Goal: Transaction & Acquisition: Purchase product/service

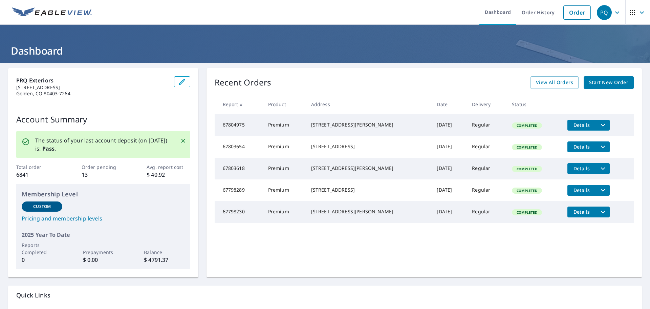
click at [599, 147] on icon "filesDropdownBtn-67803654" at bounding box center [603, 147] width 8 height 8
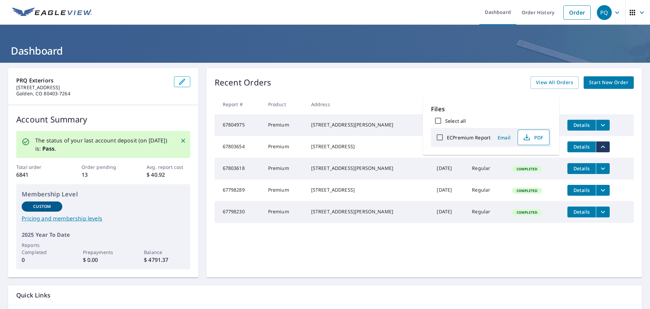
click at [534, 138] on span "PDF" at bounding box center [533, 137] width 22 height 8
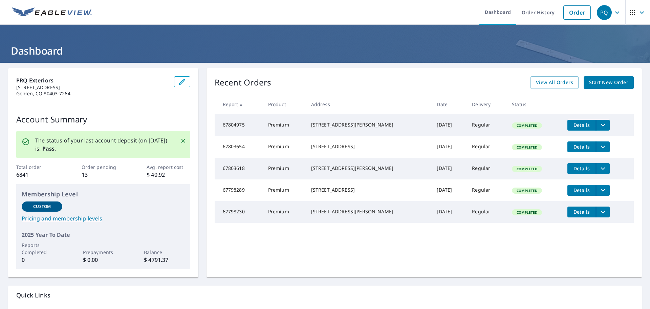
click at [599, 148] on icon "filesDropdownBtn-67803654" at bounding box center [603, 147] width 8 height 8
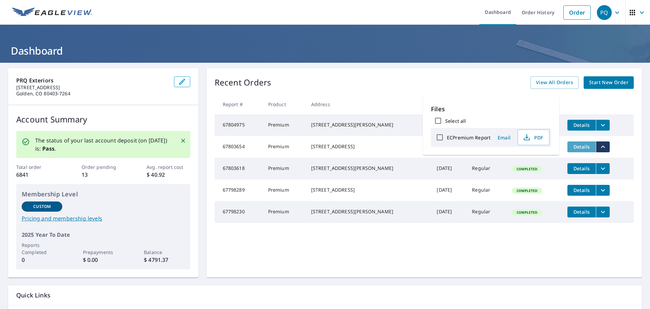
click at [572, 150] on span "Details" at bounding box center [582, 146] width 20 height 6
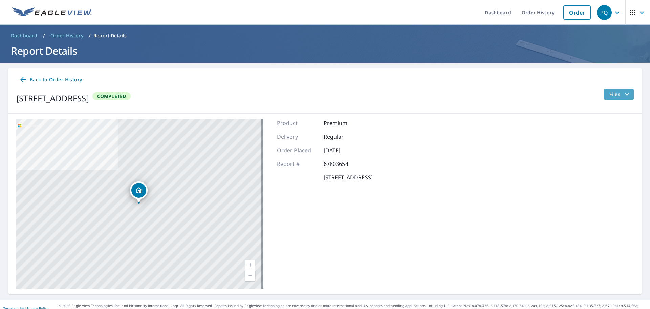
click at [623, 96] on icon "filesDropdownBtn-67803654" at bounding box center [627, 94] width 8 height 8
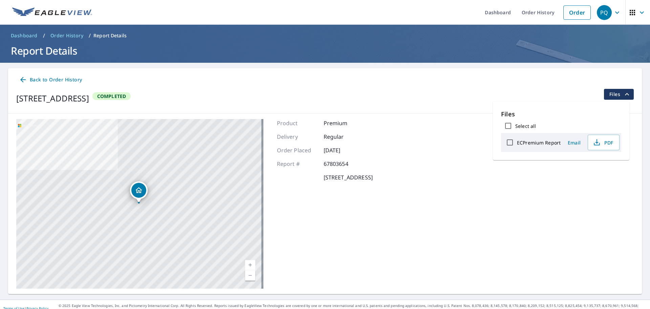
drag, startPoint x: 473, startPoint y: 85, endPoint x: 456, endPoint y: 84, distance: 17.7
click at [473, 85] on div "Back to Order History" at bounding box center [325, 80] width 618 height 13
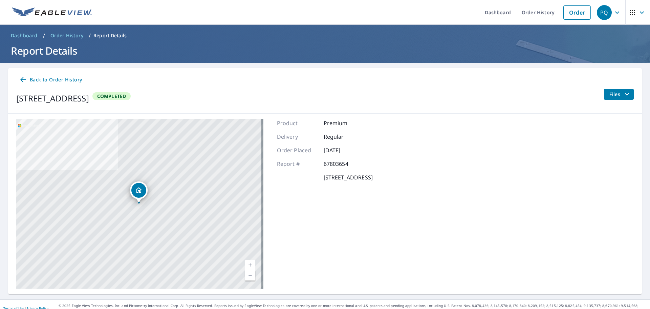
click at [63, 80] on span "Back to Order History" at bounding box center [50, 80] width 63 height 8
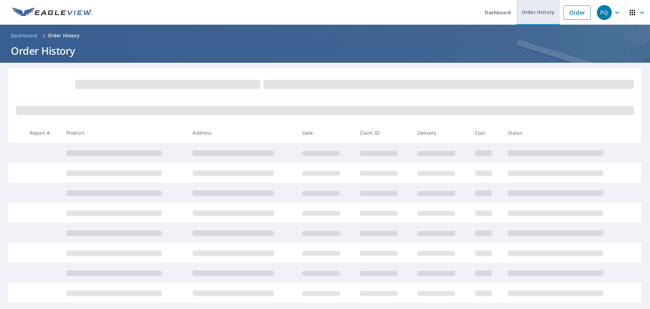
click at [535, 13] on link "Order History" at bounding box center [539, 12] width 44 height 25
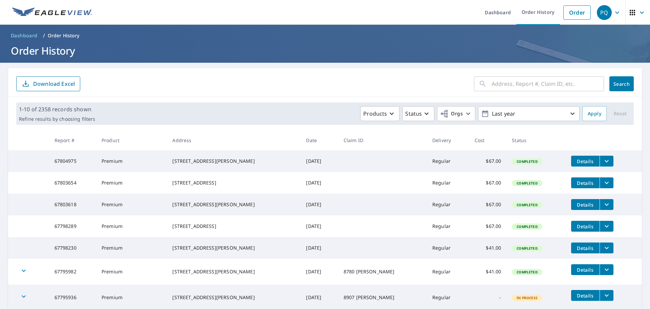
click at [603, 186] on icon "filesDropdownBtn-67803654" at bounding box center [607, 183] width 8 height 8
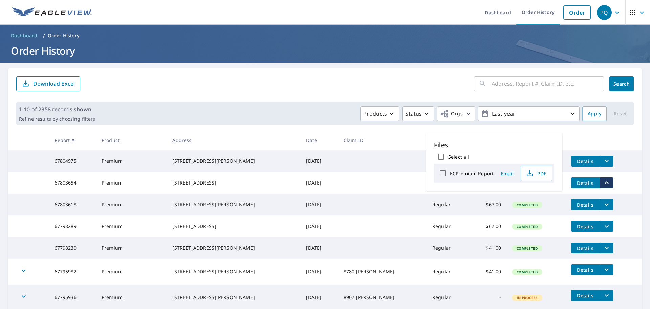
click at [162, 185] on td "Premium" at bounding box center [131, 183] width 71 height 22
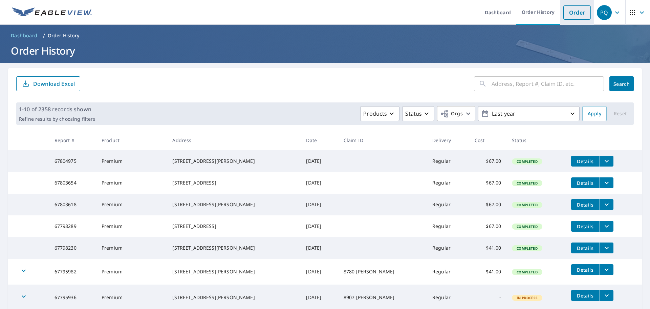
click at [578, 14] on link "Order" at bounding box center [577, 12] width 27 height 14
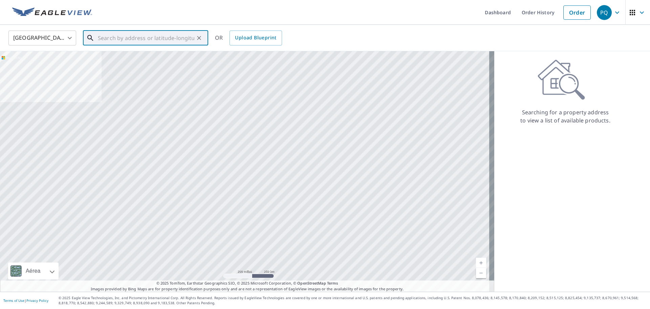
click at [141, 39] on input "text" at bounding box center [146, 37] width 97 height 19
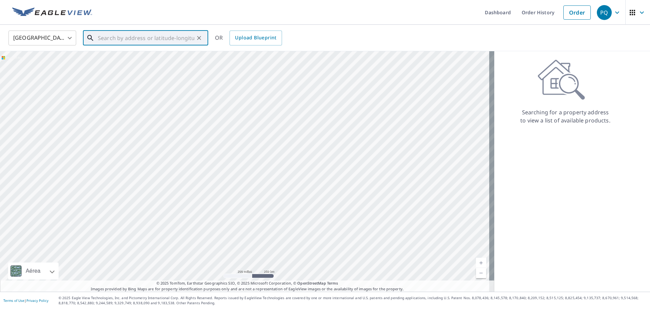
paste input "570 Chaparral Dr, Grand Junction, CO 81507"
click at [162, 59] on span "570 Chaparral Dr" at bounding box center [150, 58] width 106 height 8
type input "570 Chaparral Dr Grand Junction, CO 81507"
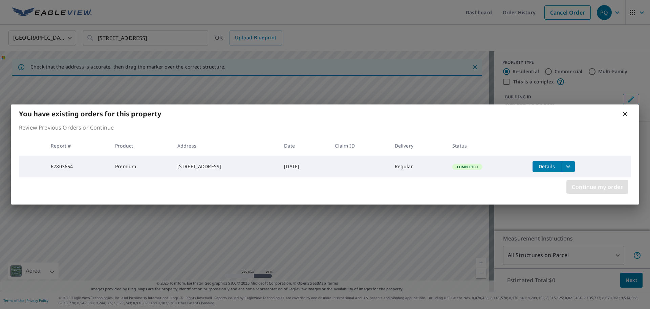
click at [577, 190] on span "Continue my order" at bounding box center [597, 186] width 51 height 9
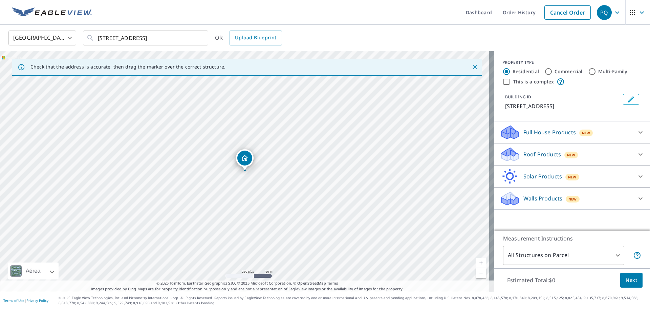
click at [575, 157] on div "Roof Products New" at bounding box center [566, 154] width 133 height 16
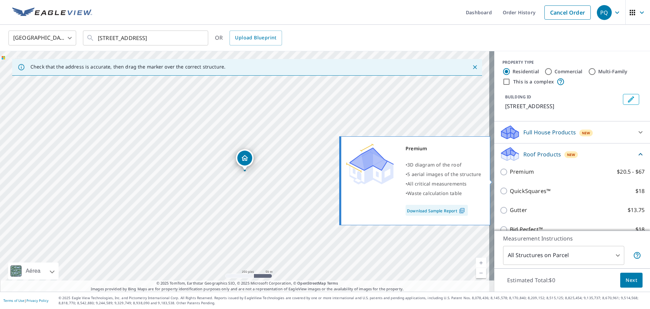
click at [522, 176] on p "Premium" at bounding box center [522, 171] width 24 height 8
click at [510, 176] on input "Premium $20.5 - $67" at bounding box center [505, 172] width 10 height 8
checkbox input "true"
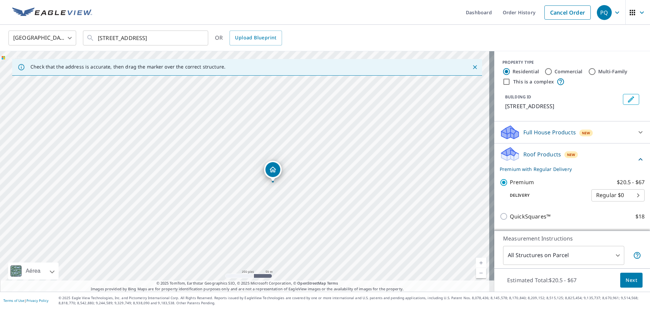
drag, startPoint x: 244, startPoint y: 163, endPoint x: 272, endPoint y: 174, distance: 30.3
click at [626, 277] on span "Next" at bounding box center [632, 280] width 12 height 8
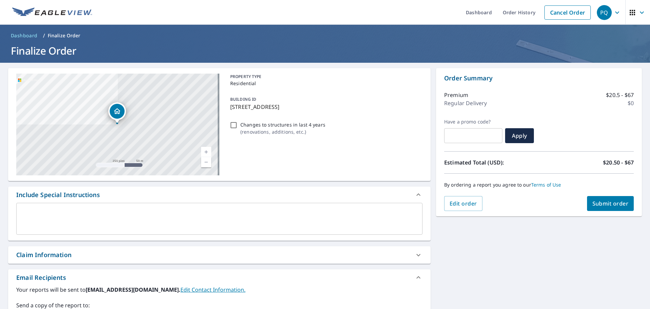
click at [284, 213] on textarea at bounding box center [219, 218] width 397 height 19
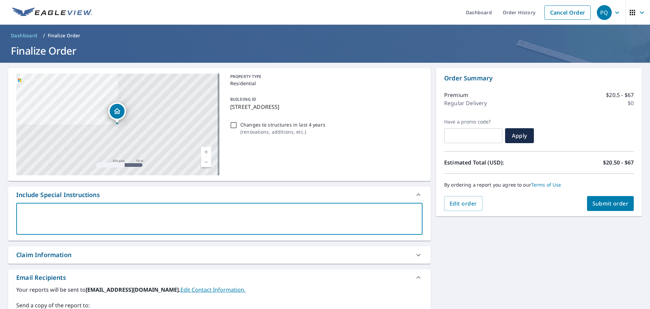
type textarea "S"
type textarea "x"
checkbox input "true"
type textarea "T"
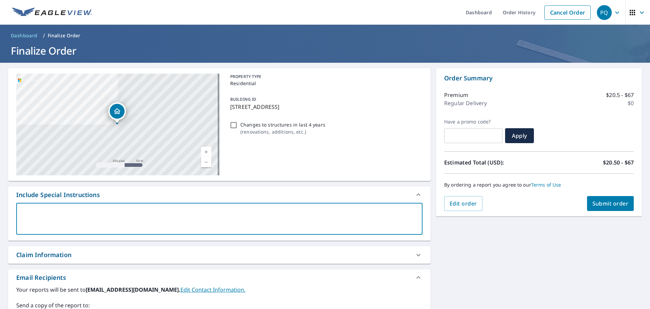
type textarea "x"
checkbox input "true"
type textarea "Th"
type textarea "x"
checkbox input "true"
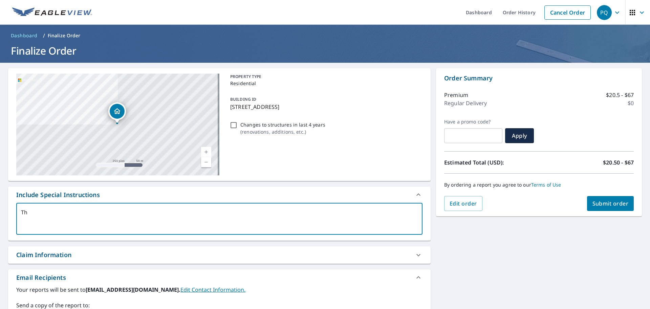
type textarea "Thi"
type textarea "x"
checkbox input "true"
type textarea "This"
type textarea "x"
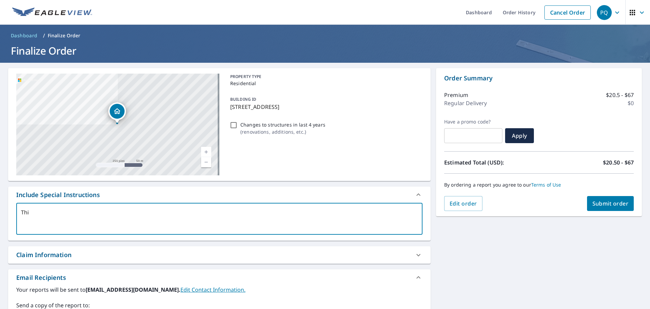
checkbox input "true"
type textarea "This"
type textarea "x"
checkbox input "true"
type textarea "This b"
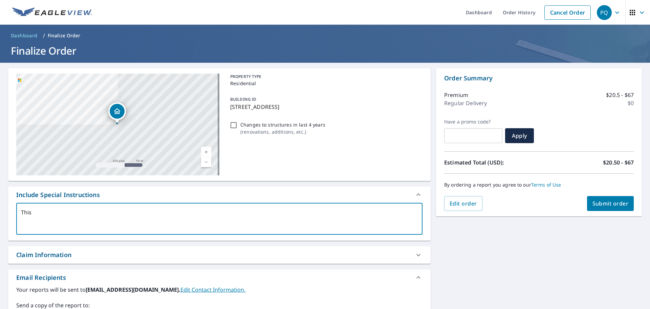
type textarea "x"
checkbox input "true"
type textarea "This bi"
type textarea "x"
checkbox input "true"
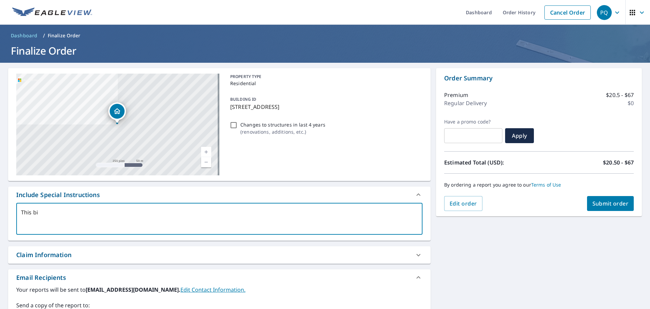
type textarea "This biy"
type textarea "x"
checkbox input "true"
type textarea "This bi"
type textarea "x"
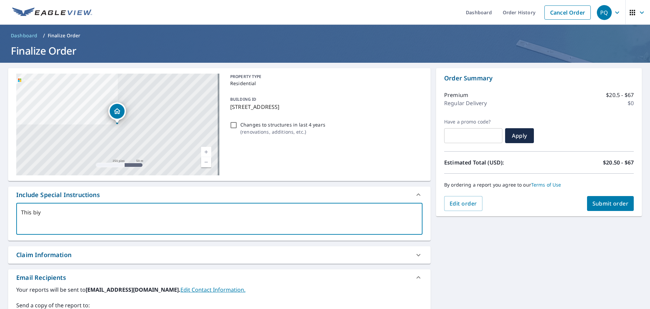
checkbox input "true"
type textarea "This b"
type textarea "x"
checkbox input "true"
type textarea "This"
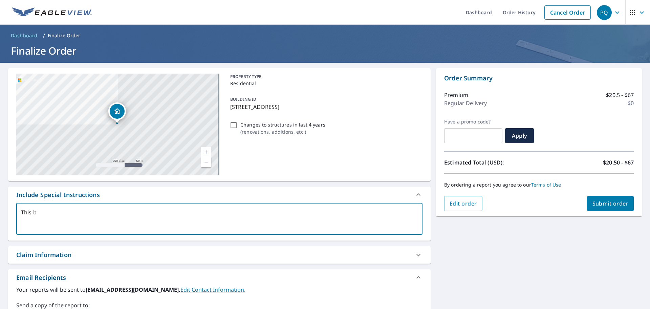
type textarea "x"
checkbox input "true"
type textarea "This"
type textarea "x"
checkbox input "true"
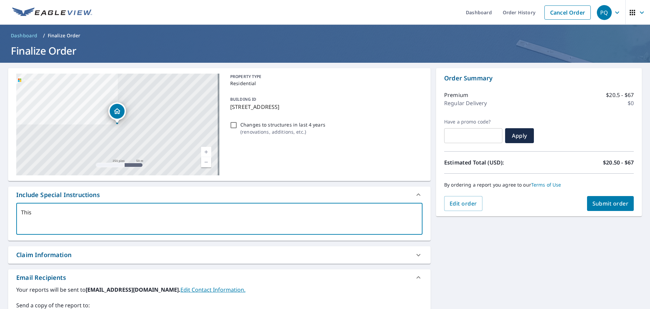
type textarea "Thi"
type textarea "x"
checkbox input "true"
type textarea "Th"
type textarea "x"
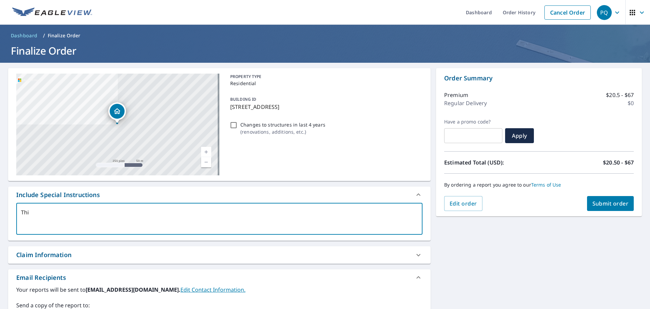
checkbox input "true"
type textarea "The"
type textarea "x"
checkbox input "true"
type textarea "Thes"
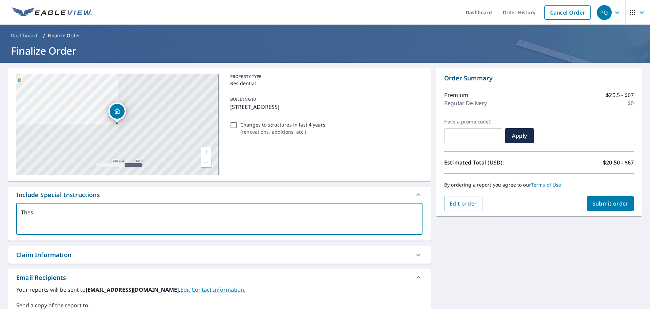
type textarea "x"
checkbox input "true"
type textarea "These"
type textarea "x"
checkbox input "true"
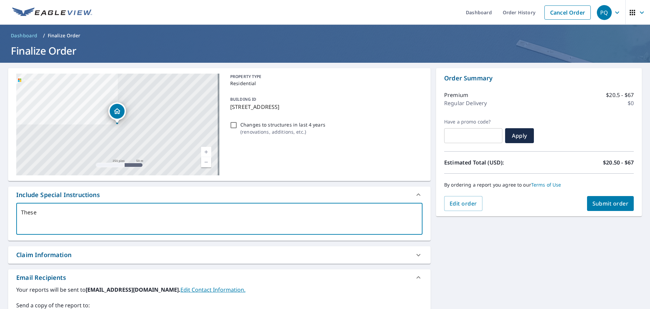
type textarea "These"
type textarea "x"
checkbox input "true"
type textarea "These 2"
type textarea "x"
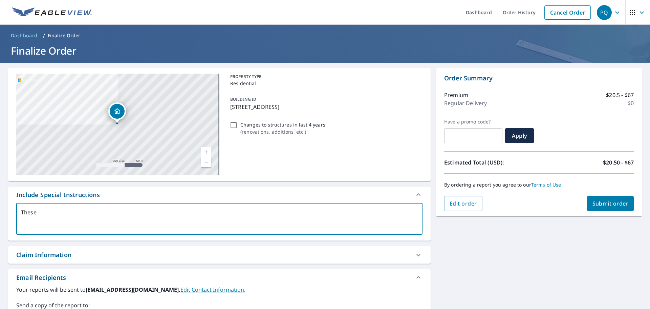
checkbox input "true"
type textarea "These 2"
type textarea "x"
checkbox input "true"
type textarea "These 2 b"
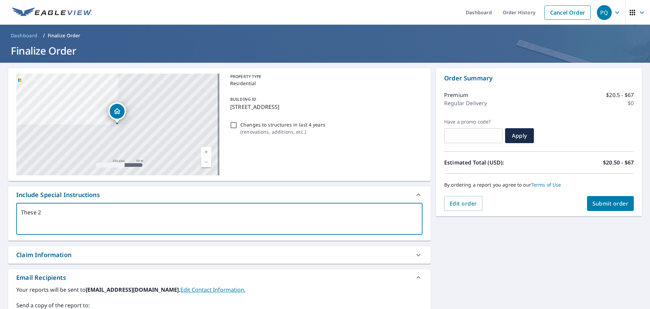
type textarea "x"
checkbox input "true"
type textarea "These 2 bu"
type textarea "x"
checkbox input "true"
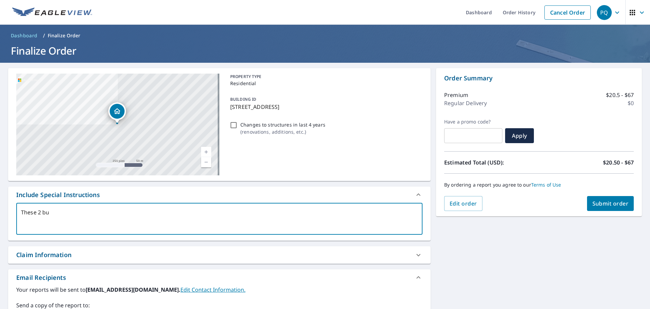
type textarea "These 2 bui"
type textarea "x"
checkbox input "true"
type textarea "These 2 buil"
type textarea "x"
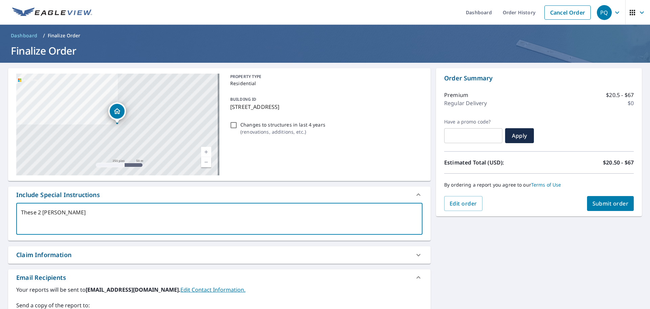
checkbox input "true"
type textarea "These 2 build"
type textarea "x"
checkbox input "true"
type textarea "These 2 buildi"
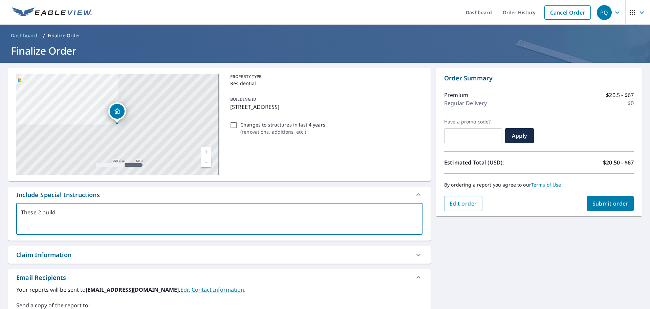
type textarea "x"
checkbox input "true"
type textarea "These 2 buildin"
type textarea "x"
checkbox input "true"
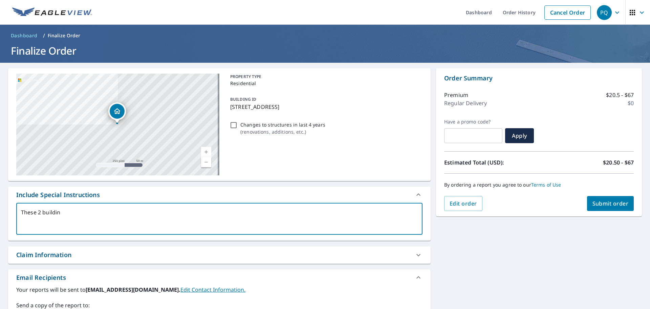
type textarea "These 2 building"
type textarea "x"
checkbox input "true"
type textarea "These 2 buildings"
type textarea "x"
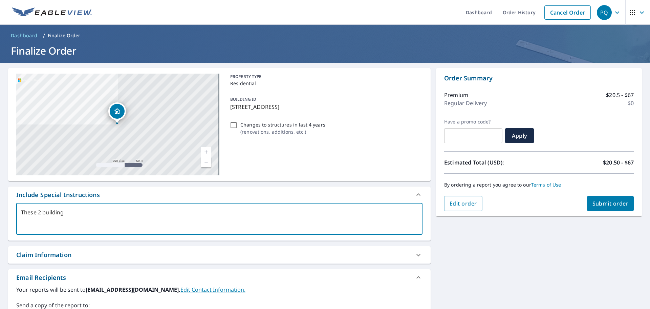
checkbox input "true"
type textarea "These 2 buildings"
type textarea "x"
checkbox input "true"
type textarea "These 2 buildings w"
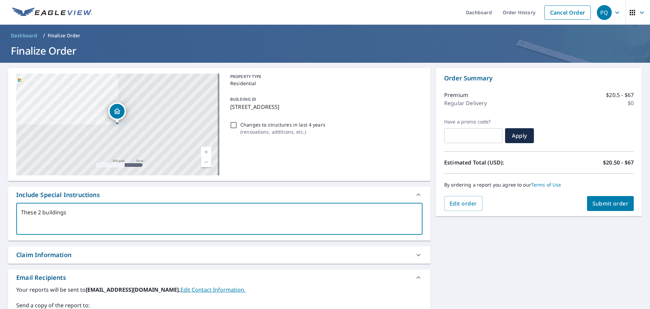
type textarea "x"
checkbox input "true"
type textarea "These 2 buildings we"
type textarea "x"
checkbox input "true"
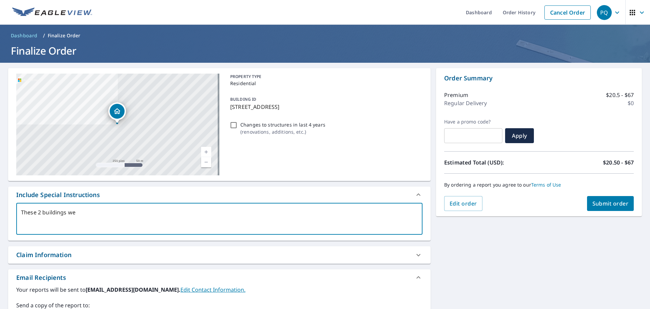
type textarea "These 2 buildings wer"
type textarea "x"
checkbox input "true"
type textarea "These 2 buildings were"
type textarea "x"
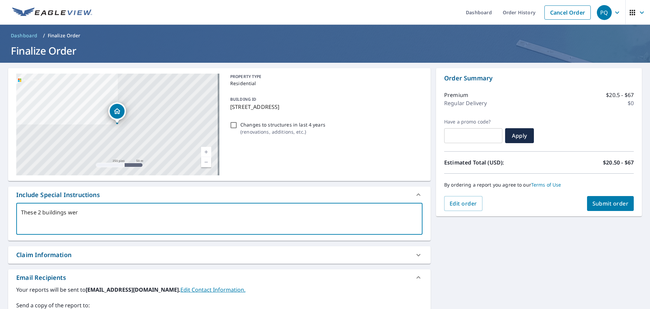
checkbox input "true"
type textarea "These 2 buildings were"
type textarea "x"
checkbox input "true"
type textarea "These 2 buildings were m"
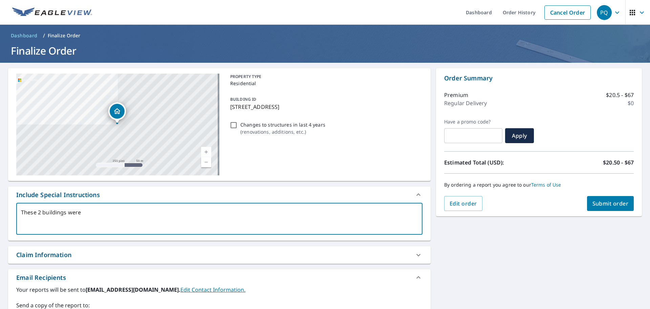
type textarea "x"
checkbox input "true"
type textarea "These 2 buildings were mi"
type textarea "x"
checkbox input "true"
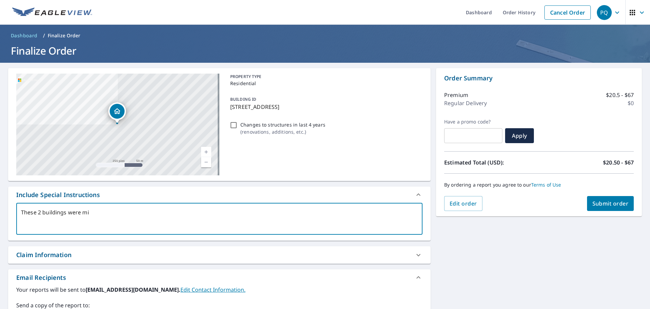
type textarea "These 2 buildings were mis"
type textarea "x"
checkbox input "true"
type textarea "These 2 buildings were miss"
type textarea "x"
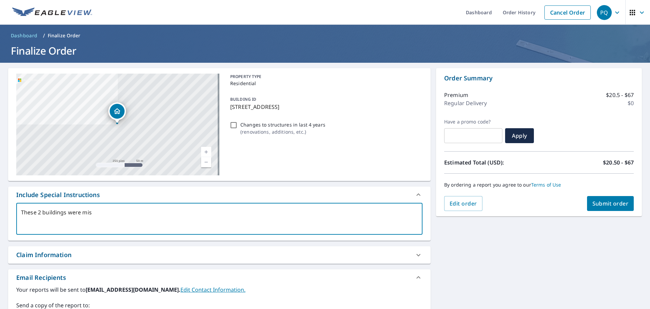
checkbox input "true"
type textarea "These 2 buildings were misse"
type textarea "x"
checkbox input "true"
type textarea "These 2 buildings were missed"
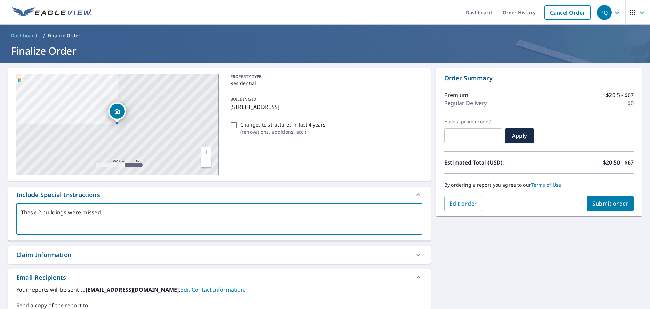
type textarea "x"
checkbox input "true"
type textarea "These 2 buildings were missed"
type textarea "x"
checkbox input "true"
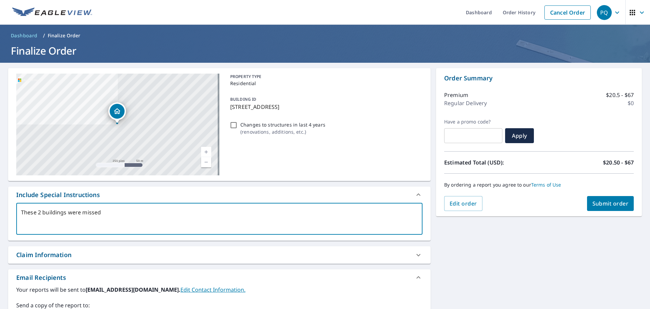
type textarea "These 2 buildings were missed i"
type textarea "x"
checkbox input "true"
type textarea "These 2 buildings were missed in"
type textarea "x"
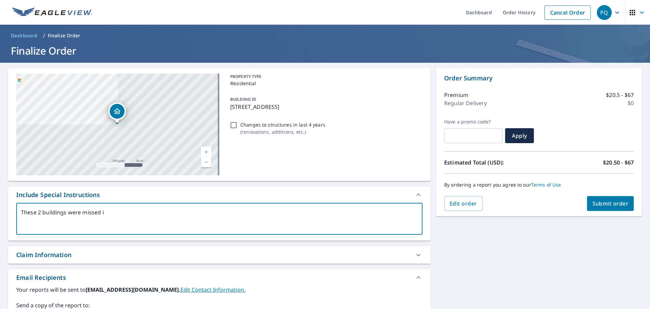
checkbox input "true"
type textarea "These 2 buildings were missed in"
type textarea "x"
checkbox input "true"
type textarea "These 2 buildings were missed in t"
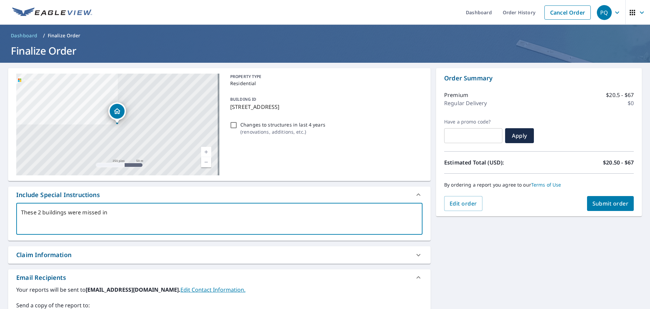
type textarea "x"
checkbox input "true"
type textarea "These 2 buildings were missed in th"
type textarea "x"
checkbox input "true"
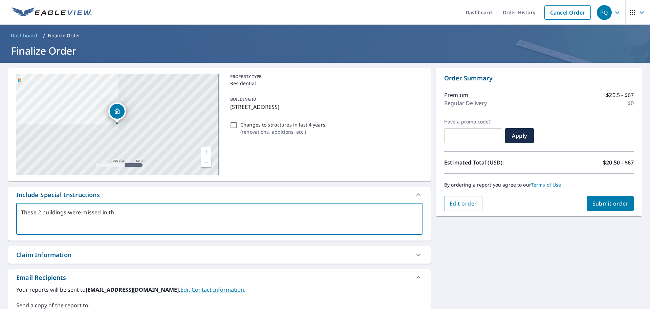
type textarea "These 2 buildings were missed in the"
type textarea "x"
checkbox input "true"
type textarea "These 2 buildings were missed in the"
type textarea "x"
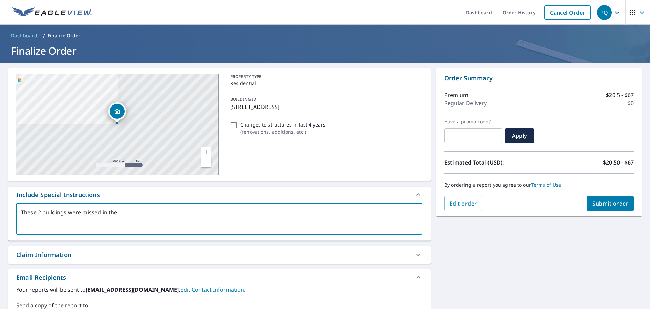
checkbox input "true"
type textarea "These 2 buildings were missed in the l"
type textarea "x"
checkbox input "true"
type textarea "These 2 buildings were missed in the la"
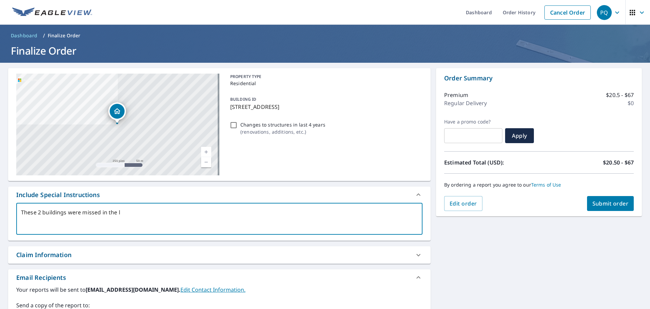
type textarea "x"
checkbox input "true"
type textarea "These 2 buildings were missed in the las"
type textarea "x"
checkbox input "true"
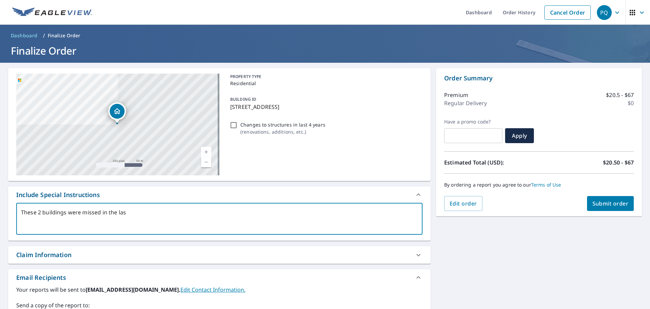
type textarea "These 2 buildings were missed in the la"
type textarea "x"
checkbox input "true"
type textarea "These 2 buildings were missed in the l"
type textarea "x"
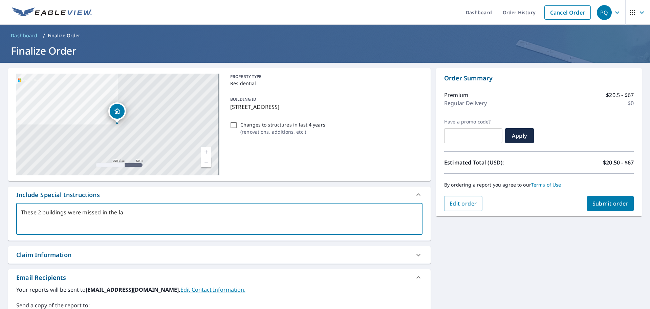
checkbox input "true"
type textarea "These 2 buildings were missed in the"
type textarea "x"
checkbox input "true"
type textarea "These 2 buildings were missed in the r"
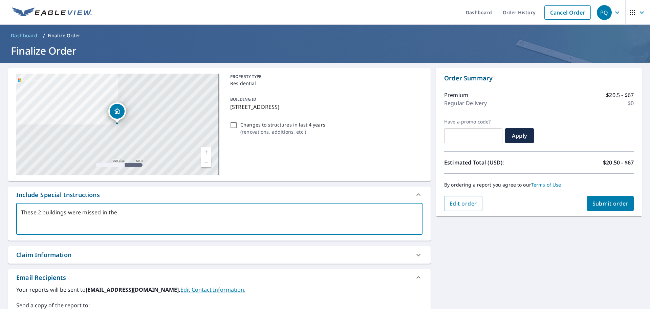
type textarea "x"
checkbox input "true"
type textarea "These 2 buildings were missed in the re"
type textarea "x"
checkbox input "true"
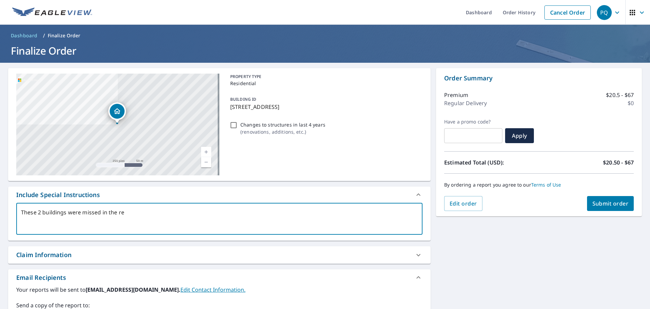
type textarea "These 2 buildings were missed in the rep"
type textarea "x"
checkbox input "true"
type textarea "These 2 buildings were missed in the repo"
type textarea "x"
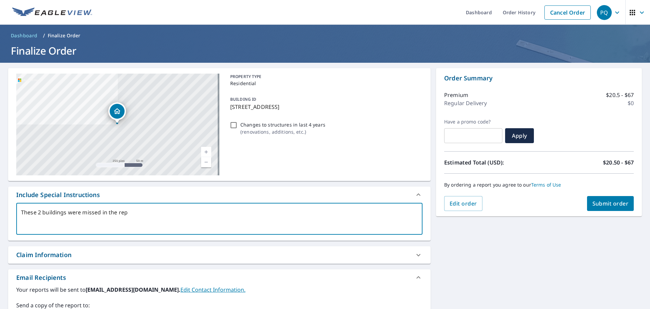
checkbox input "true"
type textarea "These 2 buildings were missed in the repor"
type textarea "x"
checkbox input "true"
type textarea "These 2 buildings were missed in the report"
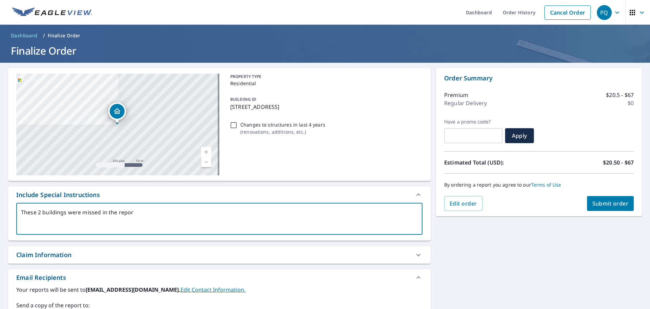
type textarea "x"
checkbox input "true"
type textarea "These 2 buildings were missed in the report"
type textarea "x"
checkbox input "true"
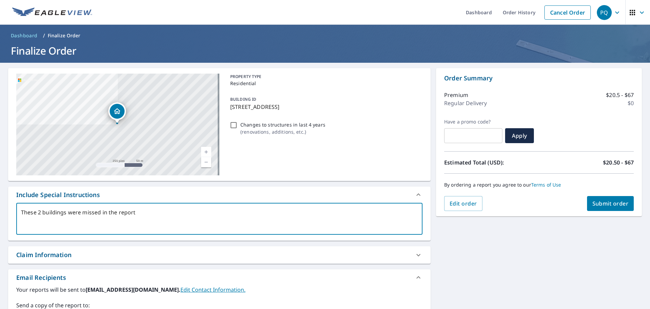
type textarea "These 2 buildings were missed in the report w"
type textarea "x"
checkbox input "true"
type textarea "These 2 buildings were missed in the report we"
type textarea "x"
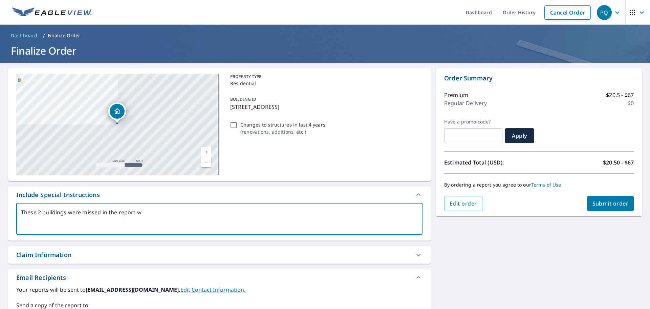
checkbox input "true"
type textarea "These 2 buildings were missed in the report we"
click at [129, 211] on textarea "These 2 buildings were missed in the report we ordered." at bounding box center [219, 218] width 397 height 19
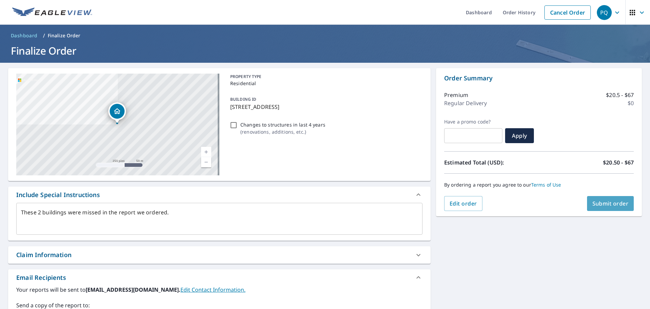
click at [606, 201] on span "Submit order" at bounding box center [611, 203] width 36 height 7
